Goal: Use online tool/utility: Utilize a website feature to perform a specific function

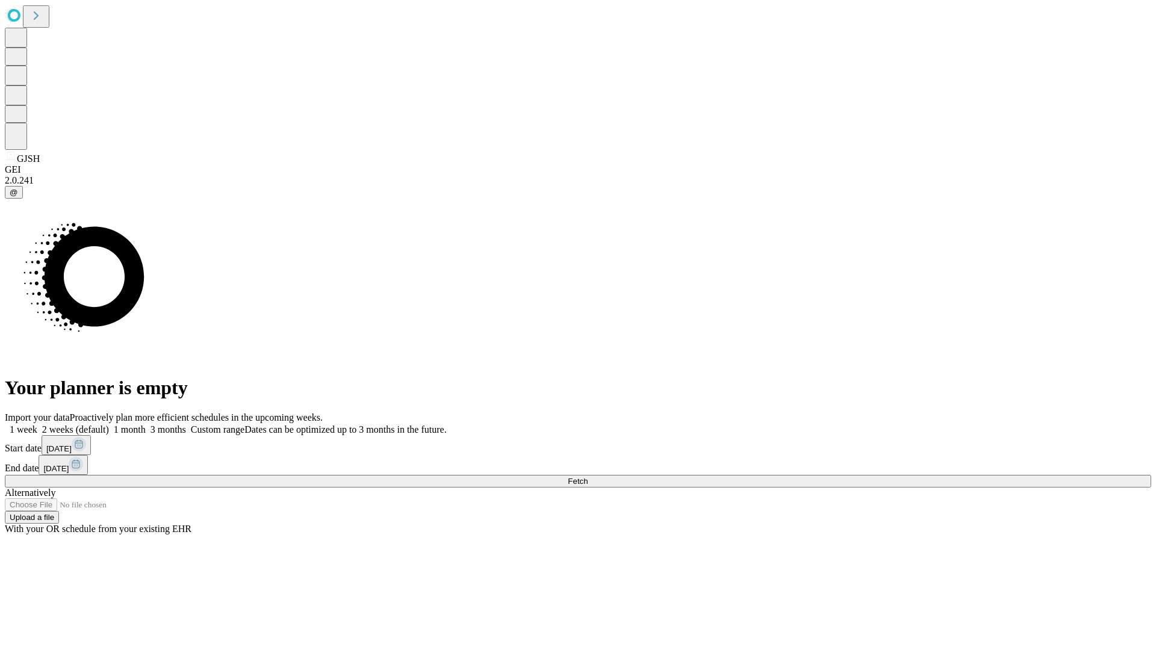
click at [588, 477] on span "Fetch" at bounding box center [578, 481] width 20 height 9
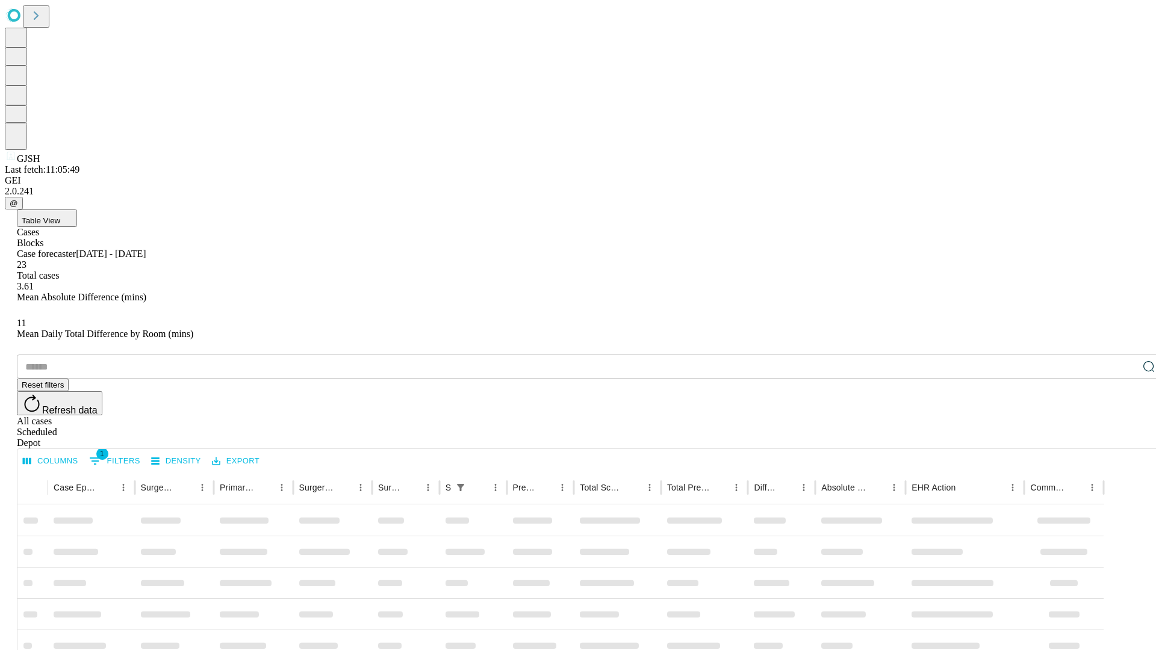
click at [60, 216] on span "Table View" at bounding box center [41, 220] width 39 height 9
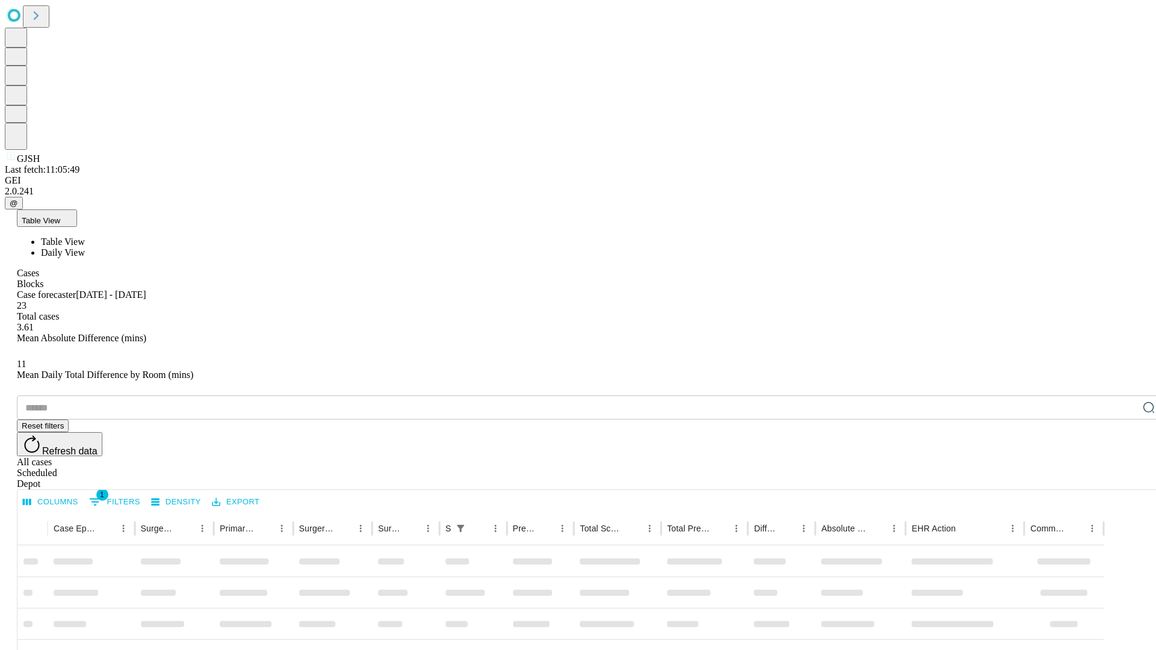
click at [85, 247] on span "Daily View" at bounding box center [63, 252] width 44 height 10
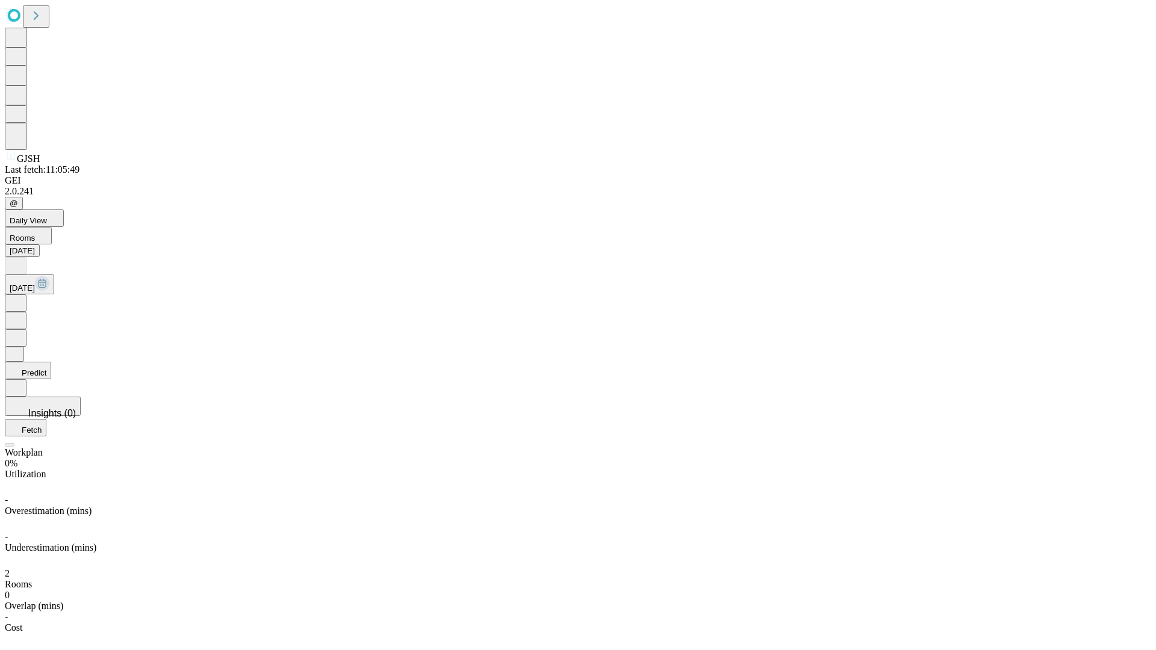
click at [51, 362] on button "Predict" at bounding box center [28, 370] width 46 height 17
